Goal: Navigation & Orientation: Find specific page/section

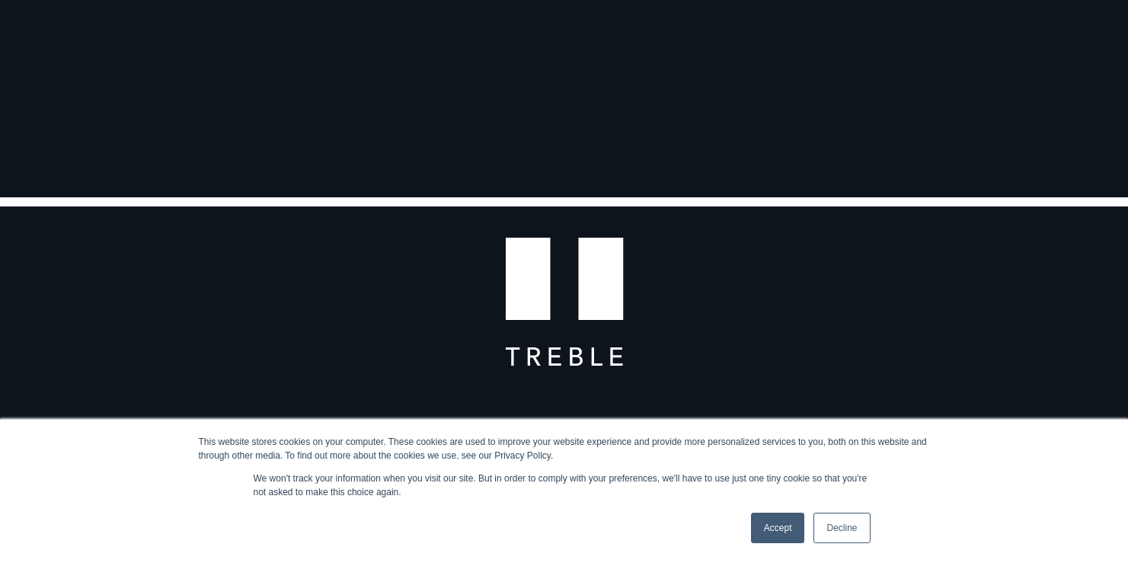
click at [771, 529] on link "Accept" at bounding box center [778, 528] width 54 height 30
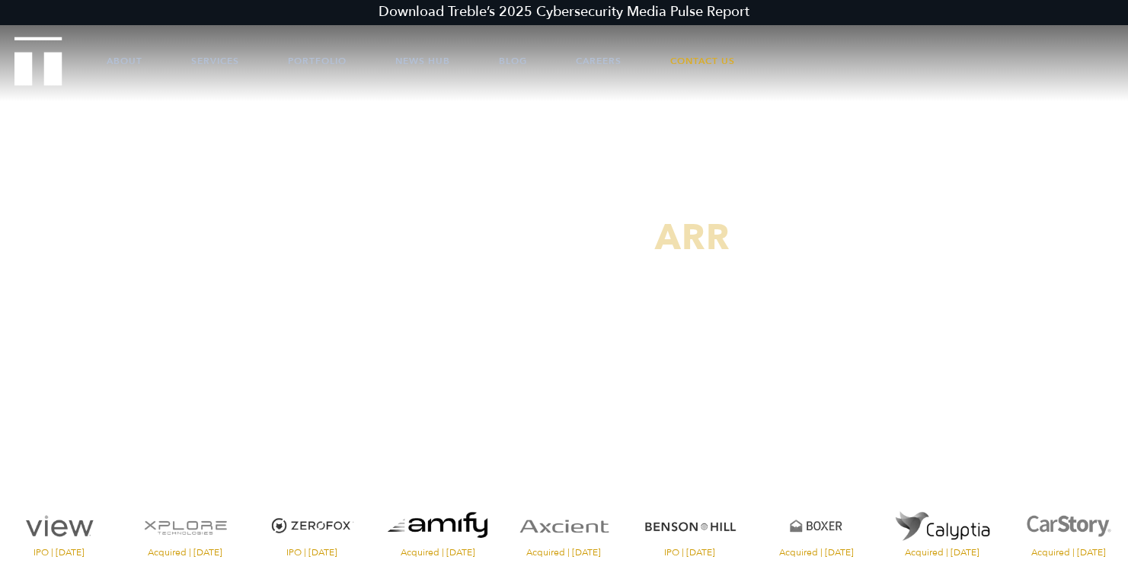
scroll to position [34, 0]
click at [129, 56] on link "About" at bounding box center [125, 61] width 36 height 46
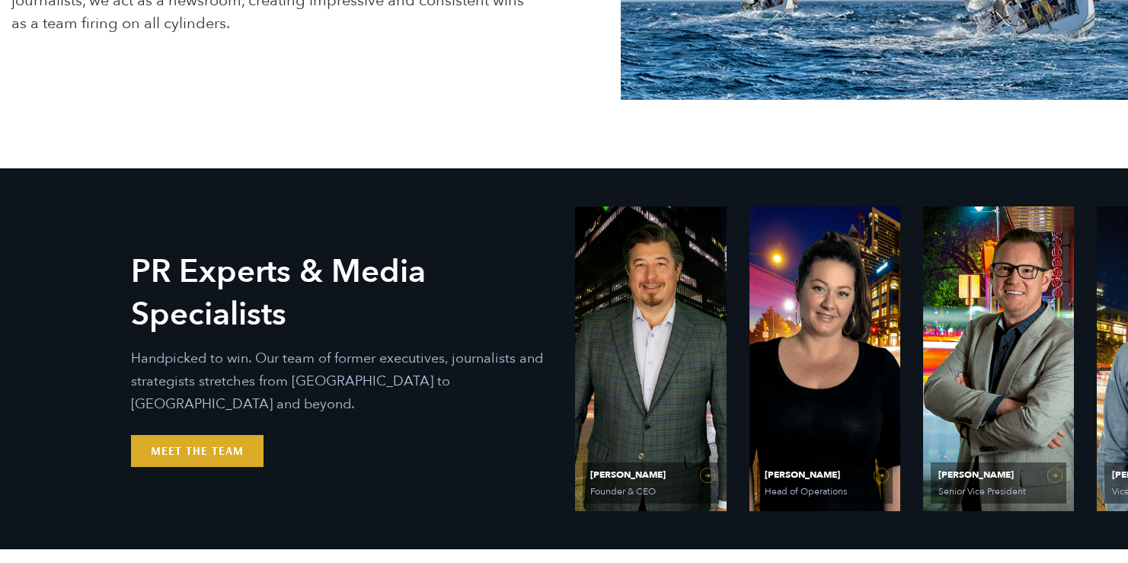
scroll to position [577, 0]
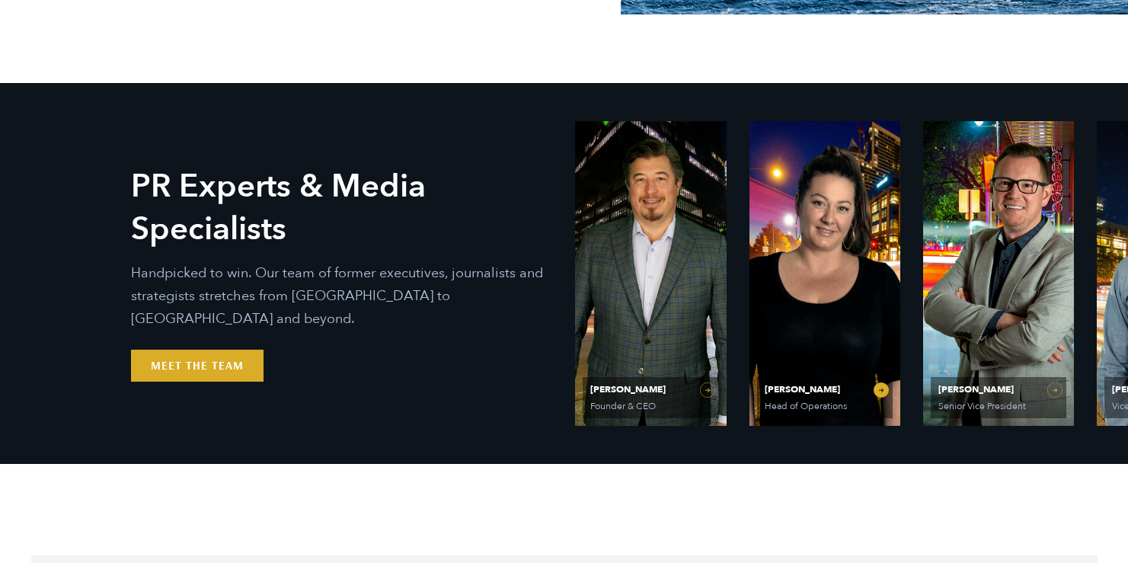
click at [884, 390] on link "[PERSON_NAME] Head of Operations" at bounding box center [825, 273] width 151 height 305
